Goal: Transaction & Acquisition: Purchase product/service

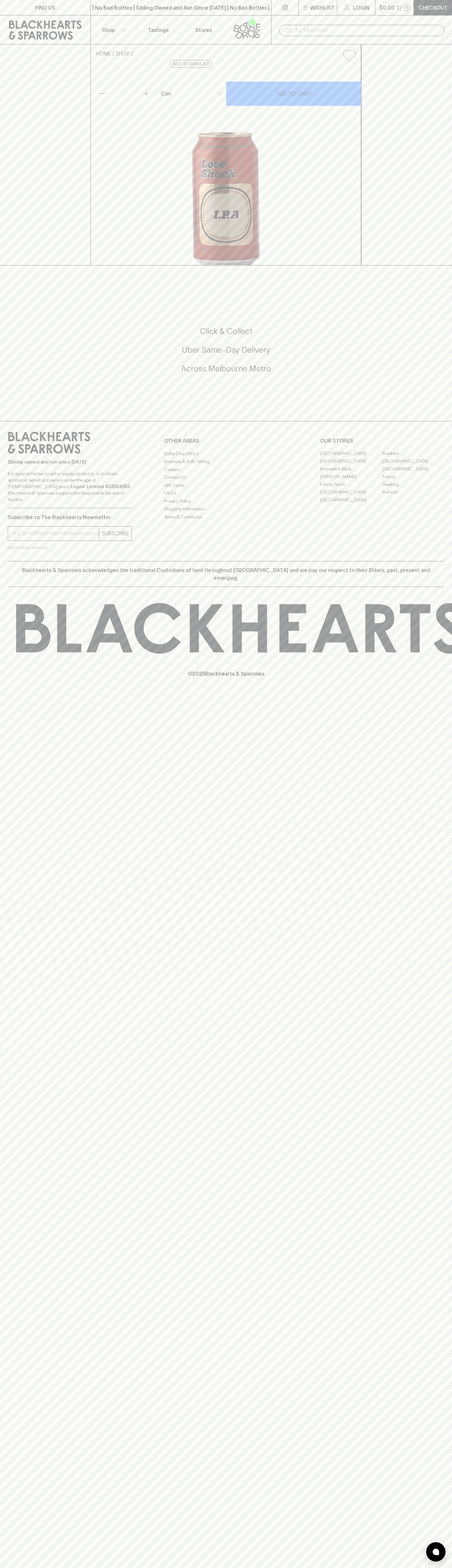
click at [359, 3] on link "Login" at bounding box center [356, 7] width 37 height 15
click at [444, 164] on div "HOME SHOP Love Shack IPA $7.50 Add to wishlist 10% discount when purchasing 6 o…" at bounding box center [226, 155] width 452 height 221
click at [23, 1567] on html "FIND US | No Bad Bottles | Sibling Owned and Run Since [DATE] | No Bad Bottles …" at bounding box center [226, 784] width 452 height 1568
click at [18, 858] on div "FIND US | No Bad Bottles | Sibling Owned and Run Since [DATE] | No Bad Bottles …" at bounding box center [226, 784] width 452 height 1568
